Goal: Book appointment/travel/reservation

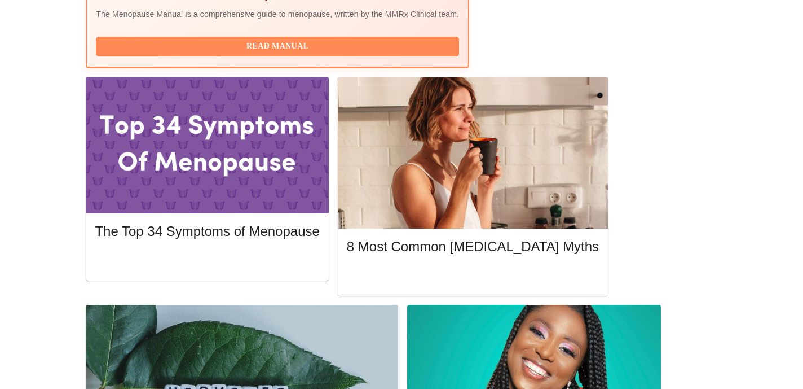
scroll to position [475, 0]
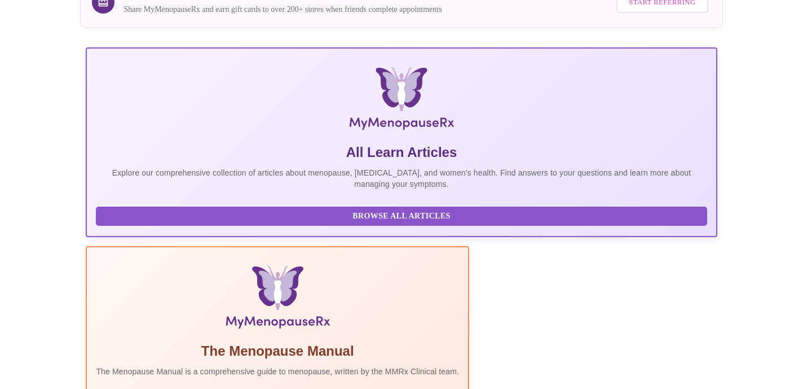
scroll to position [0, 0]
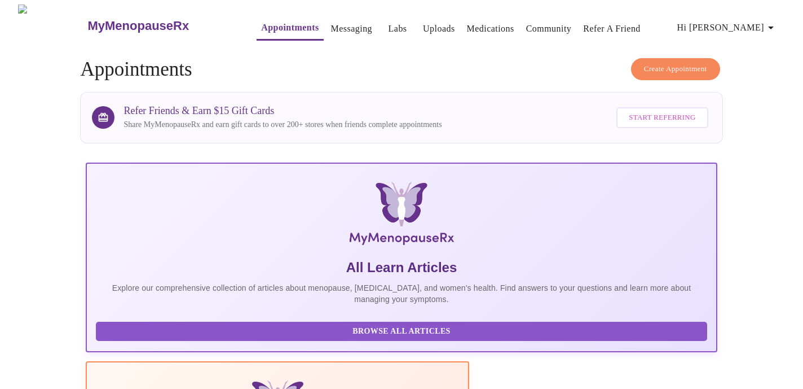
click at [732, 26] on span "Hi [PERSON_NAME]" at bounding box center [727, 28] width 100 height 16
click at [245, 21] on div at bounding box center [401, 194] width 803 height 389
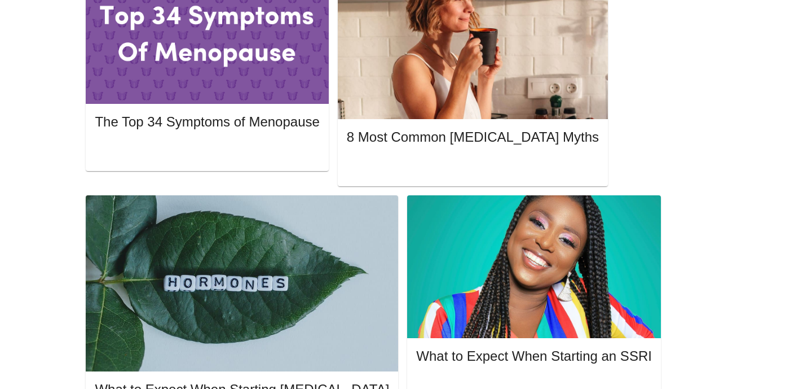
scroll to position [583, 0]
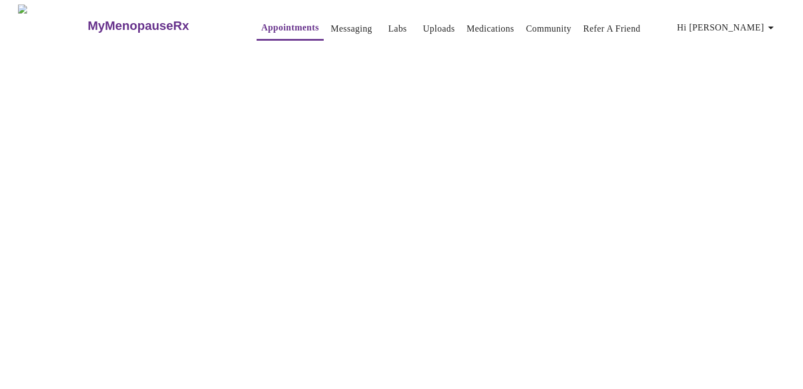
click at [261, 21] on link "Appointments" at bounding box center [290, 28] width 58 height 16
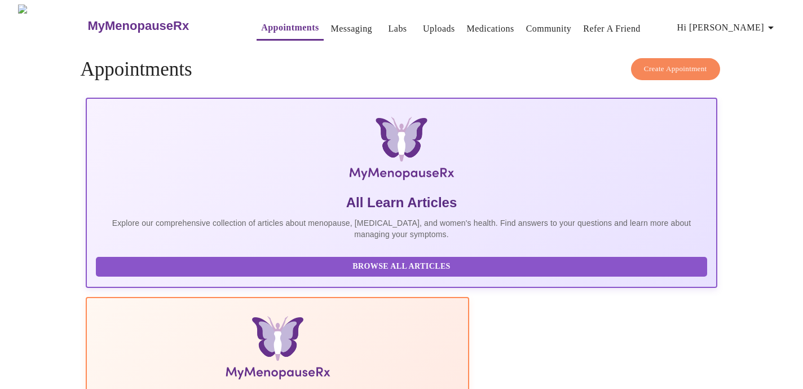
click at [261, 24] on link "Appointments" at bounding box center [290, 28] width 58 height 16
click at [331, 23] on link "Messaging" at bounding box center [351, 29] width 41 height 16
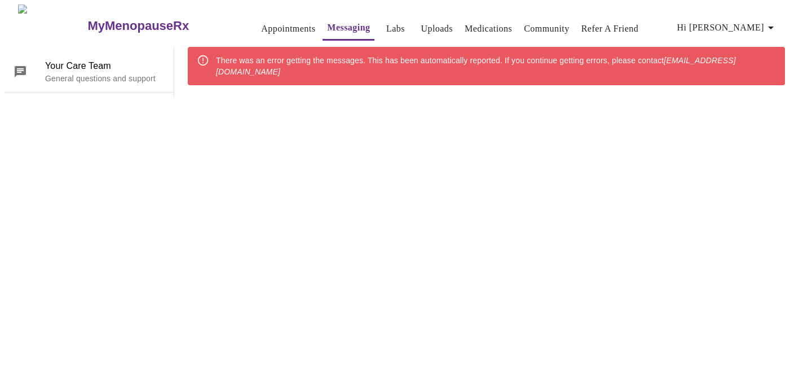
click at [261, 24] on link "Appointments" at bounding box center [288, 29] width 54 height 16
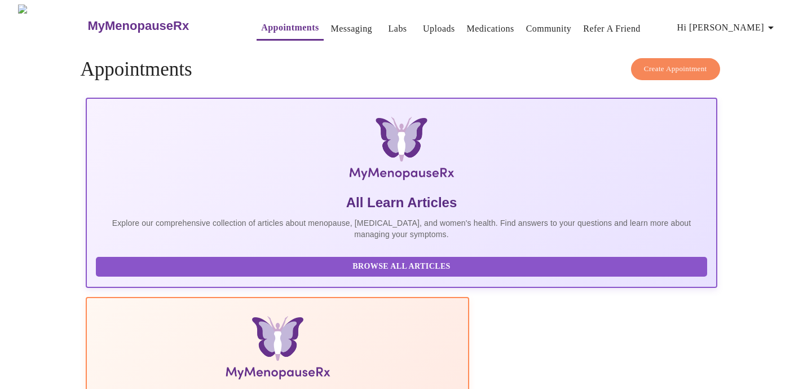
scroll to position [36, 0]
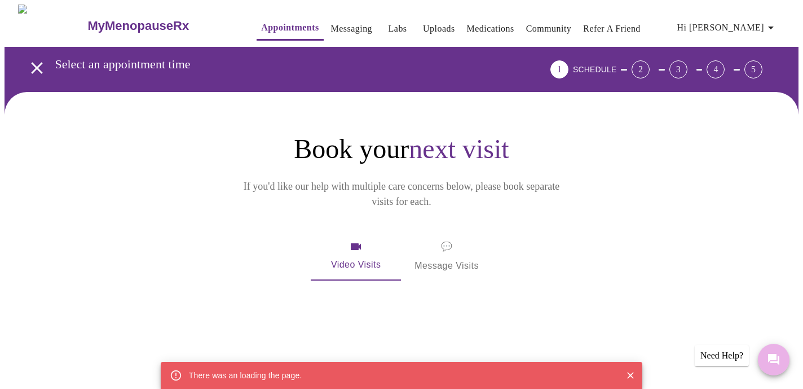
click at [775, 357] on icon "Messages" at bounding box center [773, 359] width 11 height 11
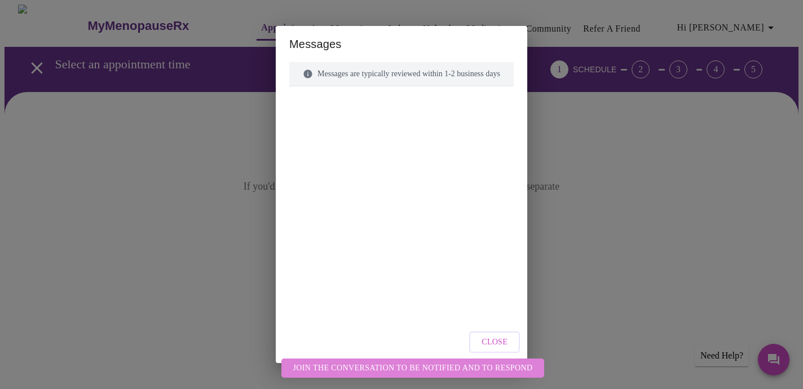
click at [471, 374] on span "Join the conversation to be notified and to respond" at bounding box center [413, 368] width 240 height 14
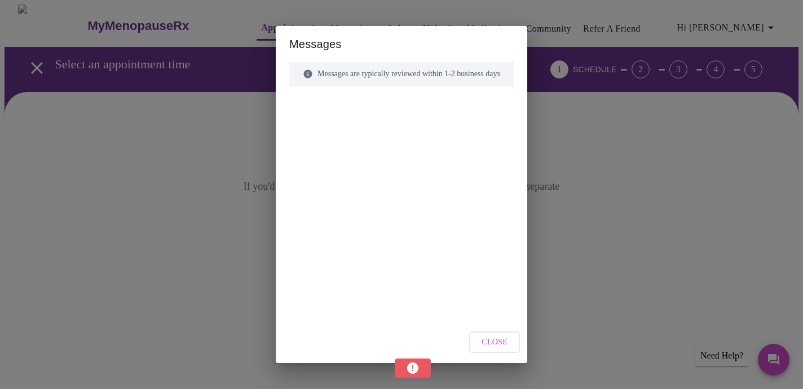
click at [735, 26] on div "Messages Messages are typically reviewed within 1-2 business days Close" at bounding box center [401, 194] width 803 height 389
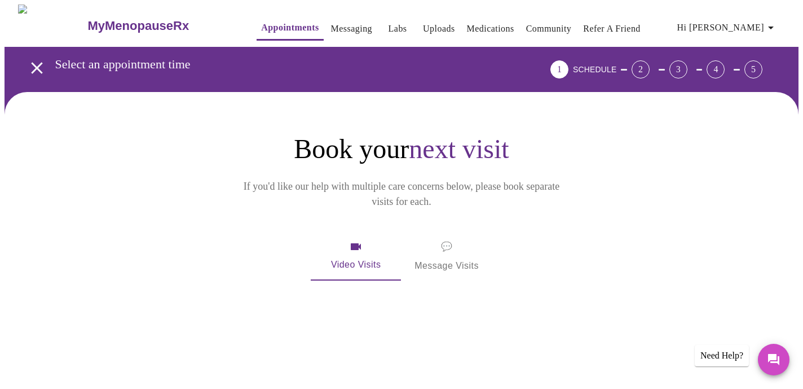
click at [735, 26] on span "Hi [PERSON_NAME]" at bounding box center [727, 28] width 100 height 16
click at [739, 81] on li "Log out" at bounding box center [756, 84] width 52 height 20
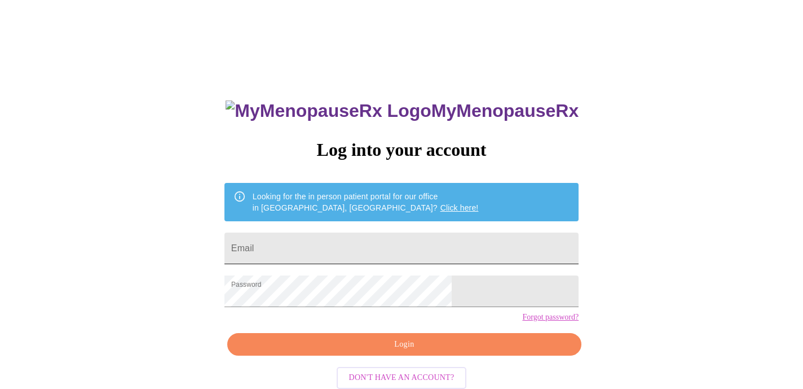
click at [300, 254] on input "Email" at bounding box center [401, 248] width 354 height 32
type input "wdamastone@gmail.com"
click at [315, 351] on span "Login" at bounding box center [404, 344] width 328 height 14
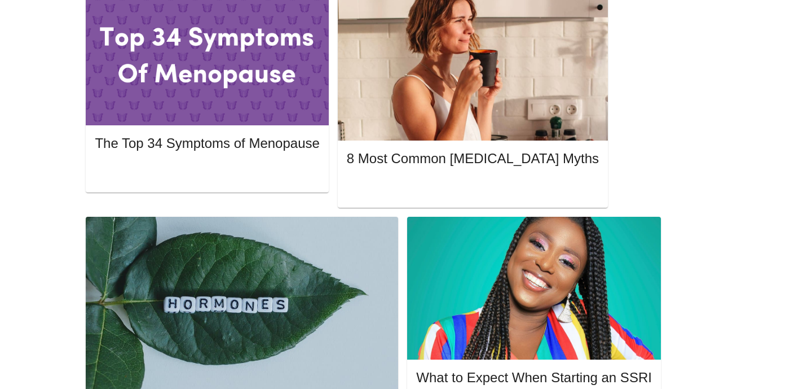
scroll to position [563, 0]
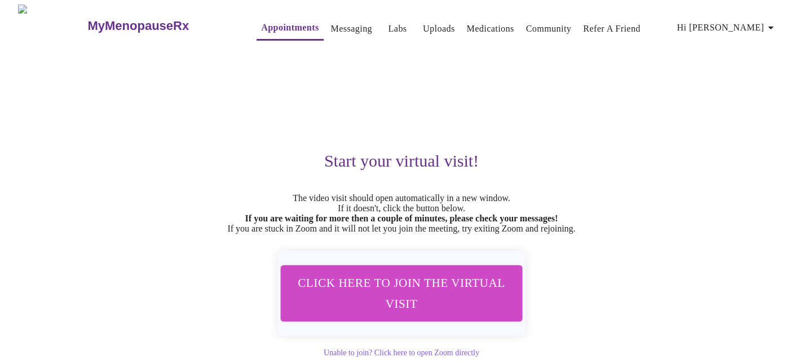
click at [427, 305] on span "Click here to join the virtual visit" at bounding box center [402, 293] width 212 height 42
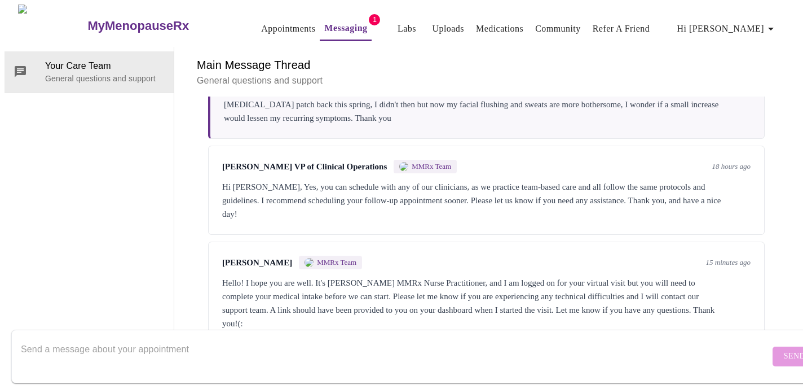
scroll to position [3655, 0]
